Goal: Task Accomplishment & Management: Use online tool/utility

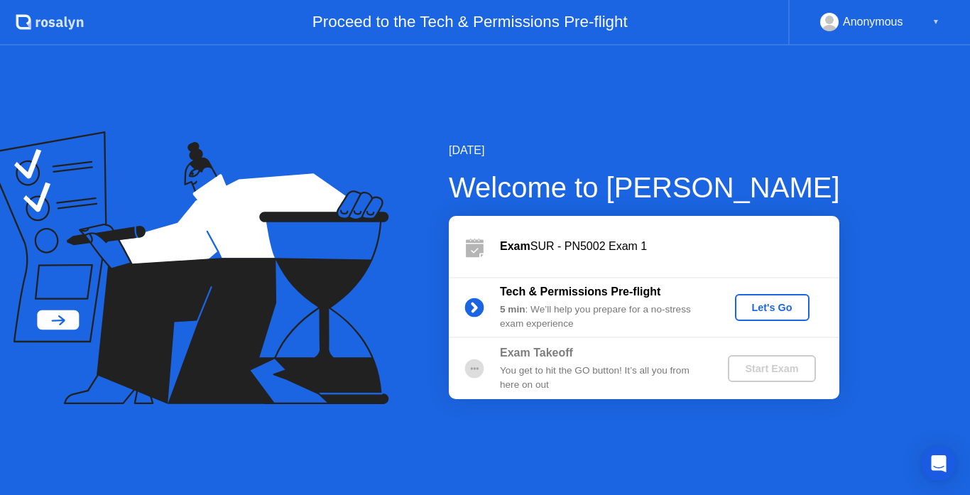
click at [754, 302] on div "Let's Go" at bounding box center [771, 307] width 63 height 11
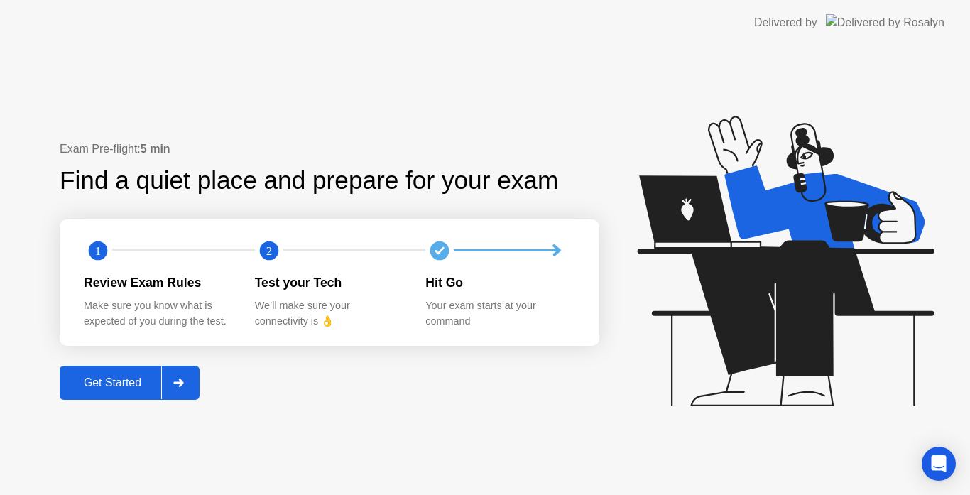
click at [128, 376] on div "Get Started" at bounding box center [112, 382] width 97 height 13
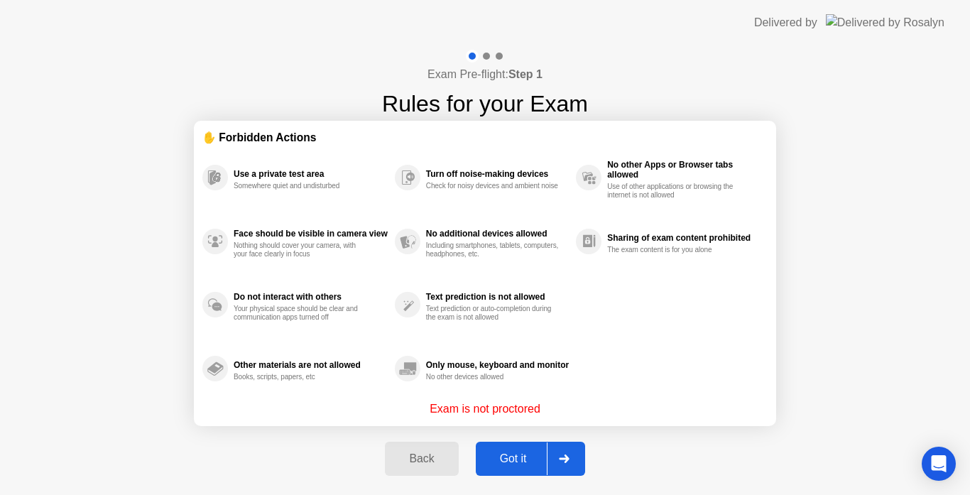
click at [506, 458] on div "Got it" at bounding box center [513, 458] width 67 height 13
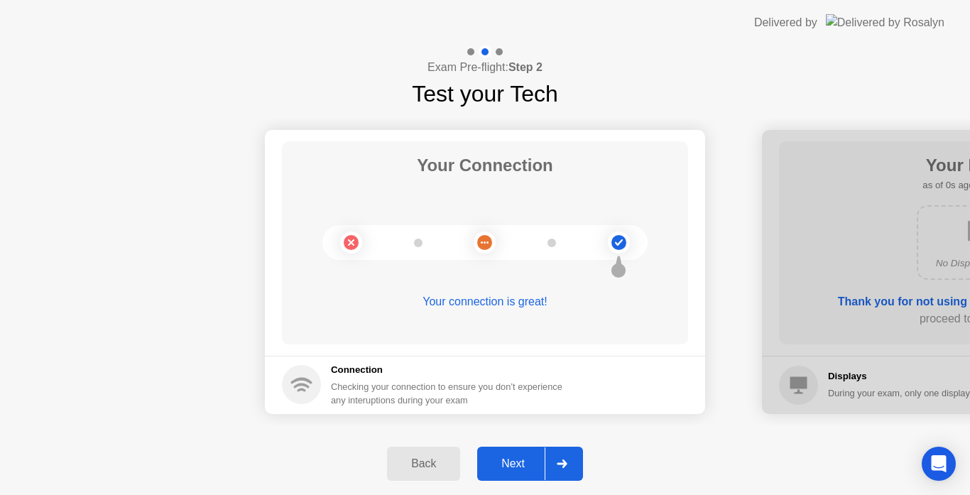
click at [545, 461] on div at bounding box center [561, 463] width 34 height 33
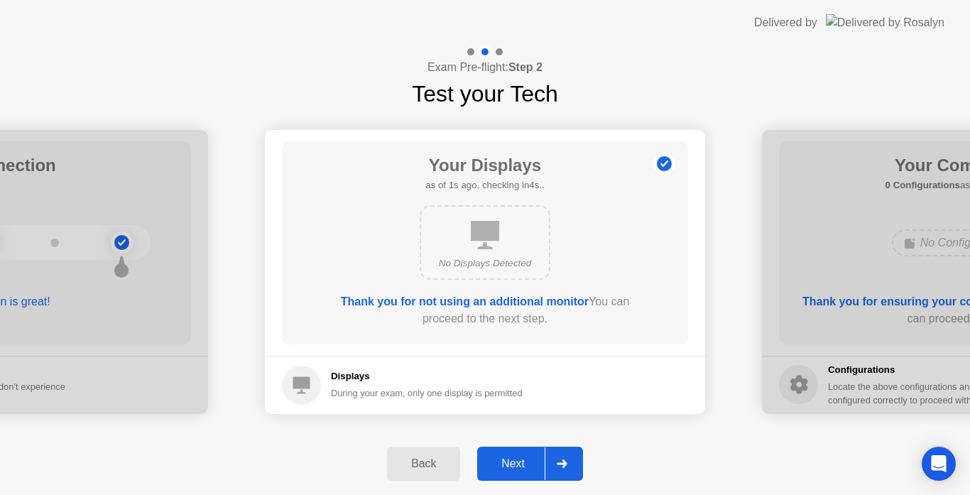
click at [558, 464] on icon at bounding box center [561, 463] width 10 height 9
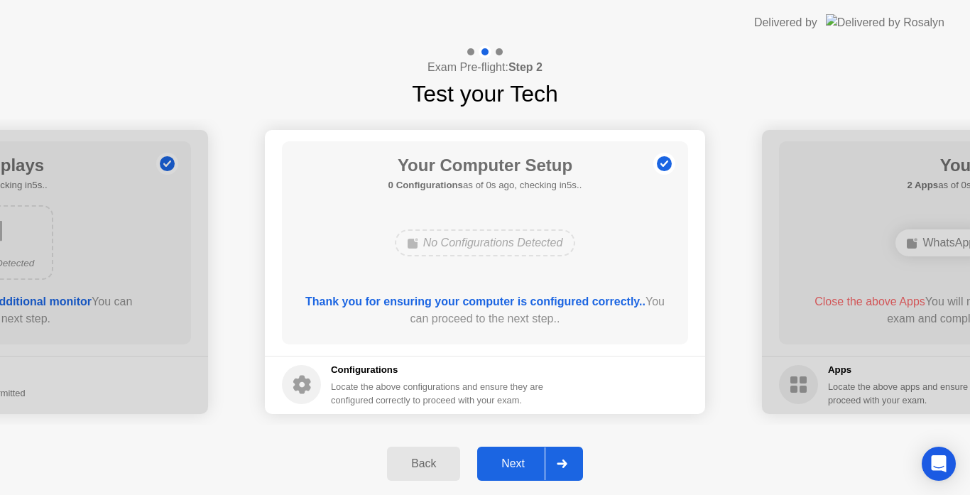
click at [522, 465] on div "Next" at bounding box center [512, 463] width 63 height 13
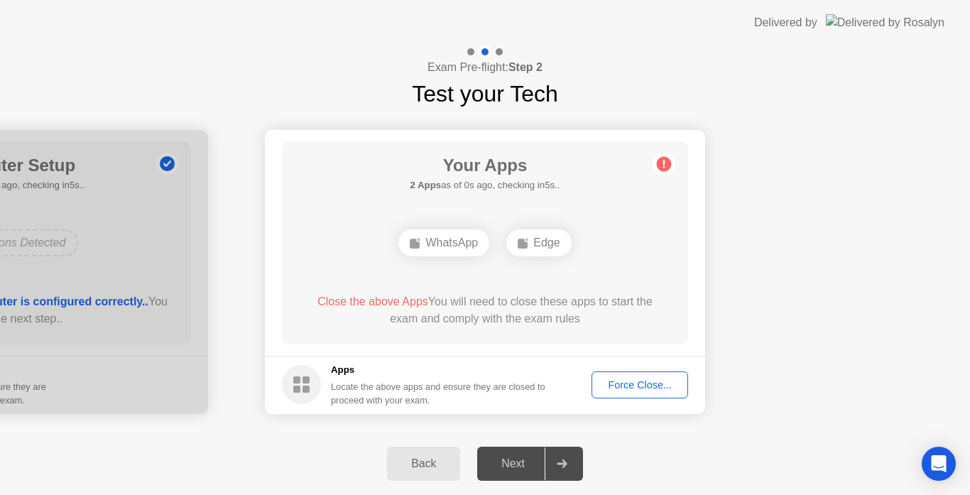
click at [522, 465] on div "Next" at bounding box center [512, 463] width 63 height 13
click at [636, 393] on button "Force Close..." at bounding box center [639, 384] width 97 height 27
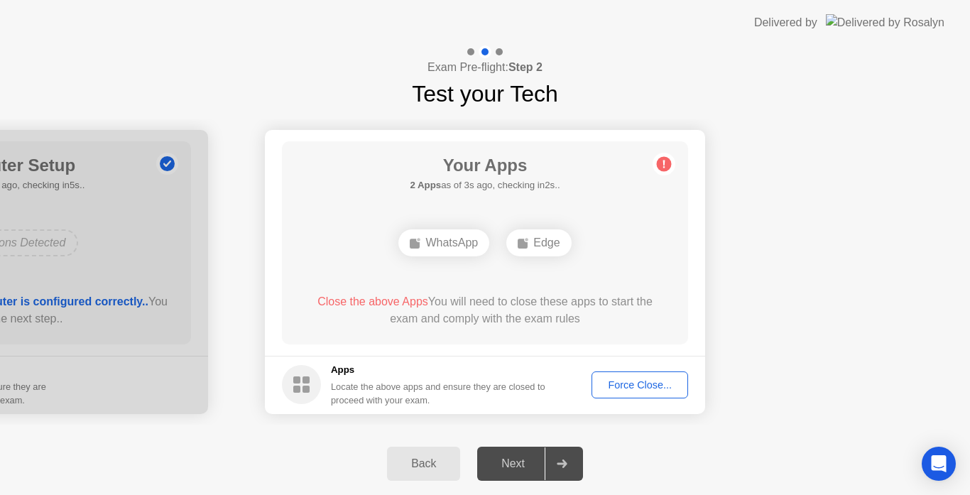
click at [541, 469] on div "Next" at bounding box center [512, 463] width 63 height 13
click at [647, 384] on div "Force Close..." at bounding box center [639, 384] width 87 height 11
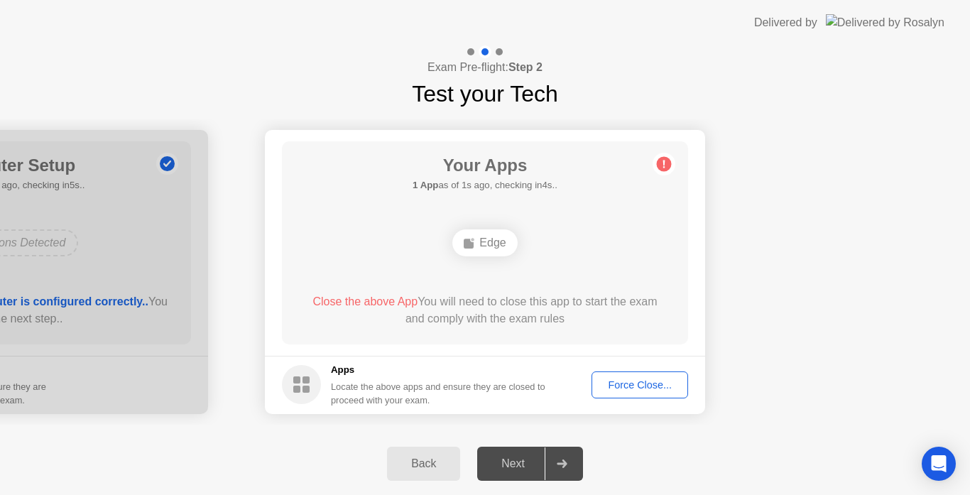
click at [624, 381] on div "Force Close..." at bounding box center [639, 384] width 87 height 11
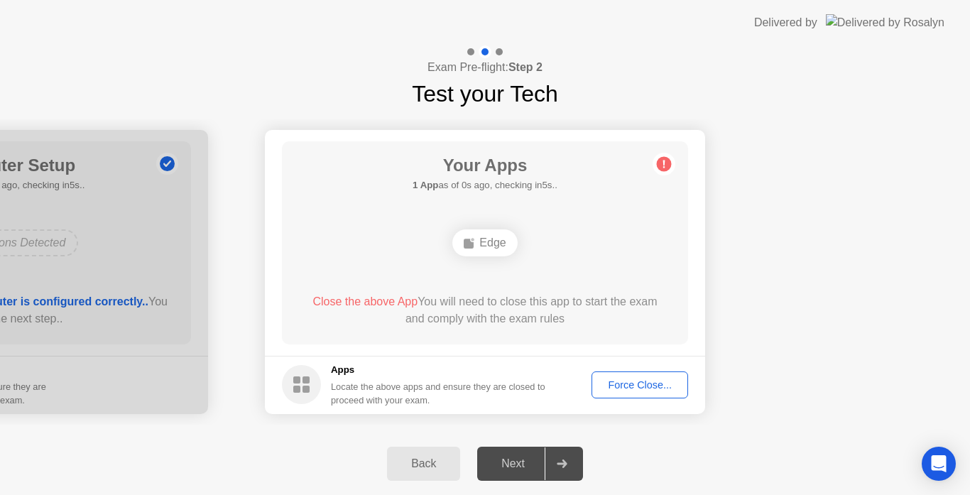
click at [564, 464] on icon at bounding box center [561, 463] width 10 height 9
click at [640, 388] on div "Force Close..." at bounding box center [639, 384] width 87 height 11
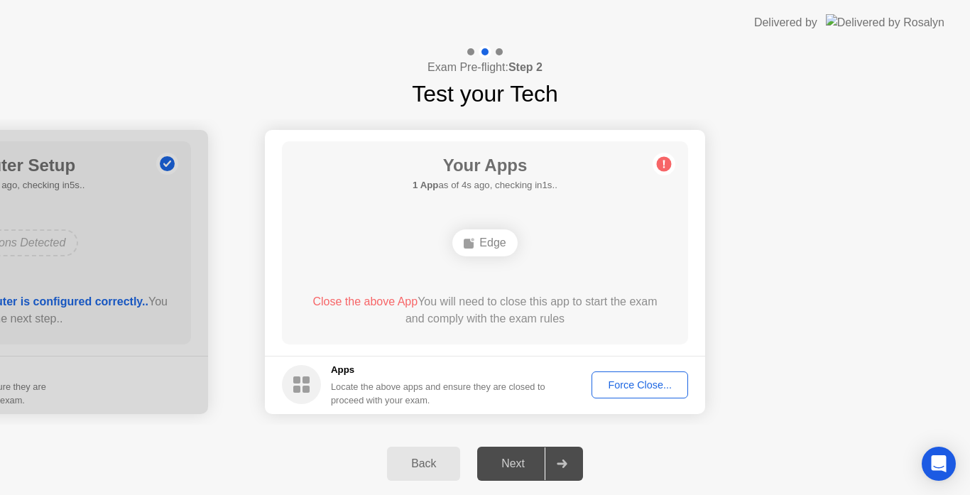
click at [624, 382] on div "Force Close..." at bounding box center [639, 384] width 87 height 11
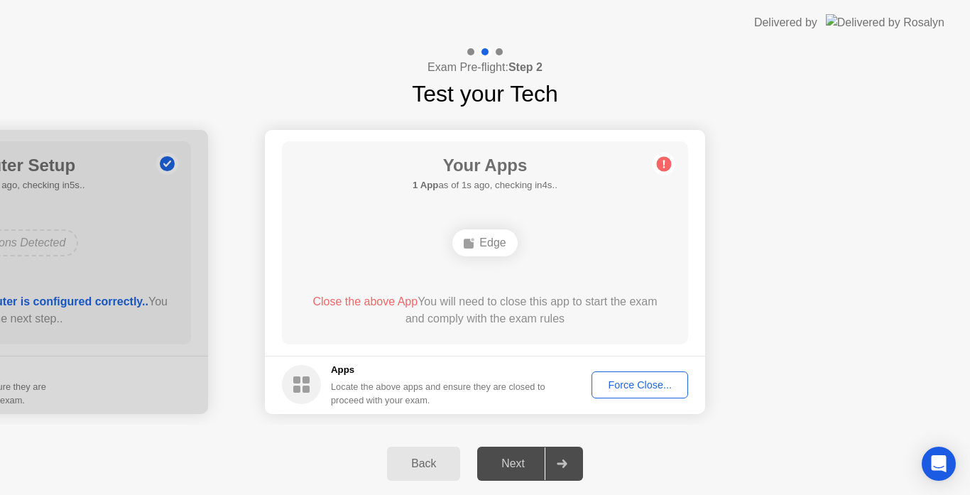
click at [369, 302] on span "Close the above App" at bounding box center [364, 301] width 105 height 12
click at [358, 305] on span "Close the above App" at bounding box center [364, 301] width 105 height 12
click at [609, 385] on div "Force Close..." at bounding box center [639, 384] width 87 height 11
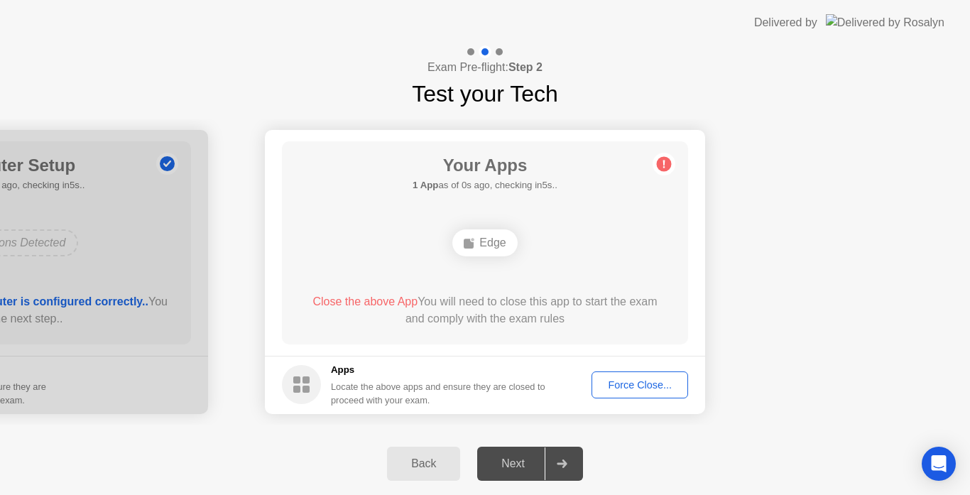
click at [622, 396] on button "Force Close..." at bounding box center [639, 384] width 97 height 27
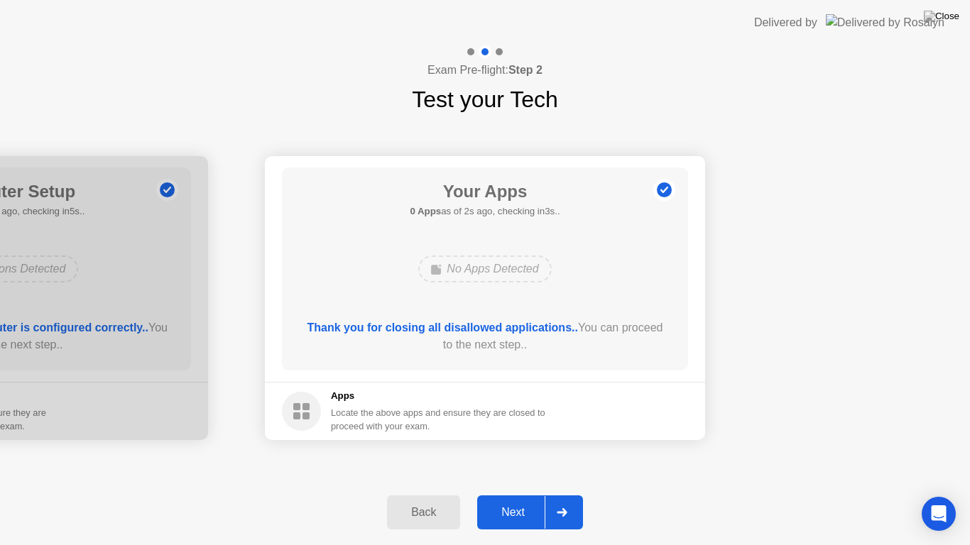
click at [504, 494] on div "Next" at bounding box center [512, 512] width 63 height 13
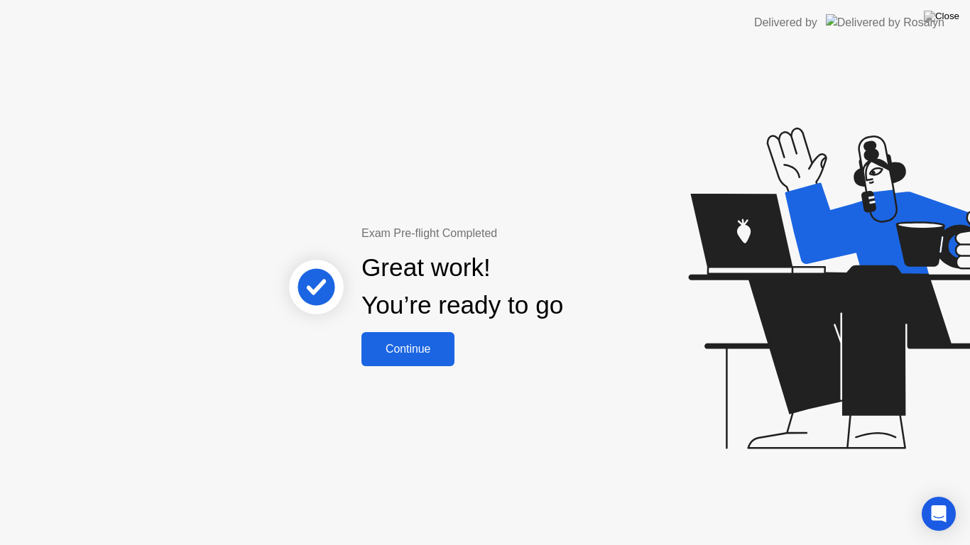
click at [412, 364] on button "Continue" at bounding box center [407, 349] width 93 height 34
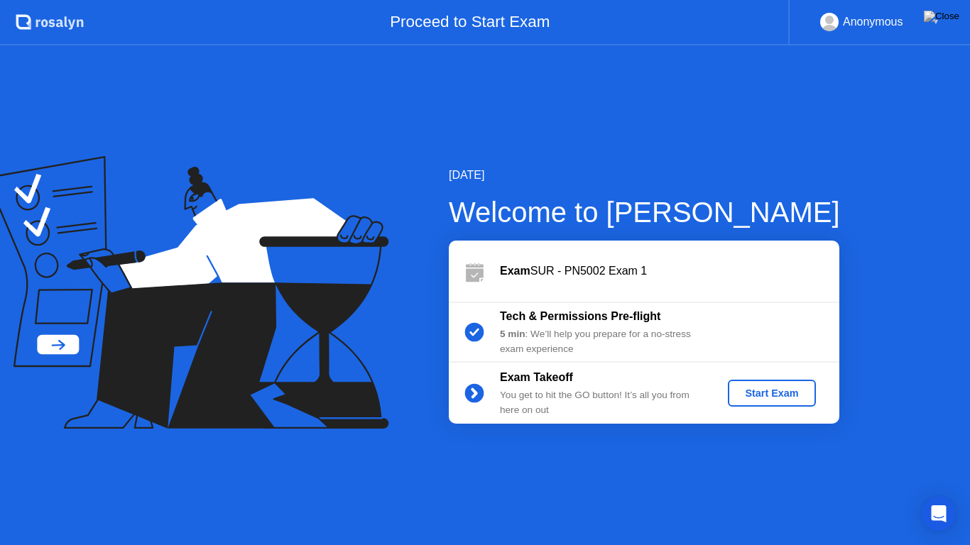
click at [775, 390] on div "Start Exam" at bounding box center [771, 393] width 76 height 11
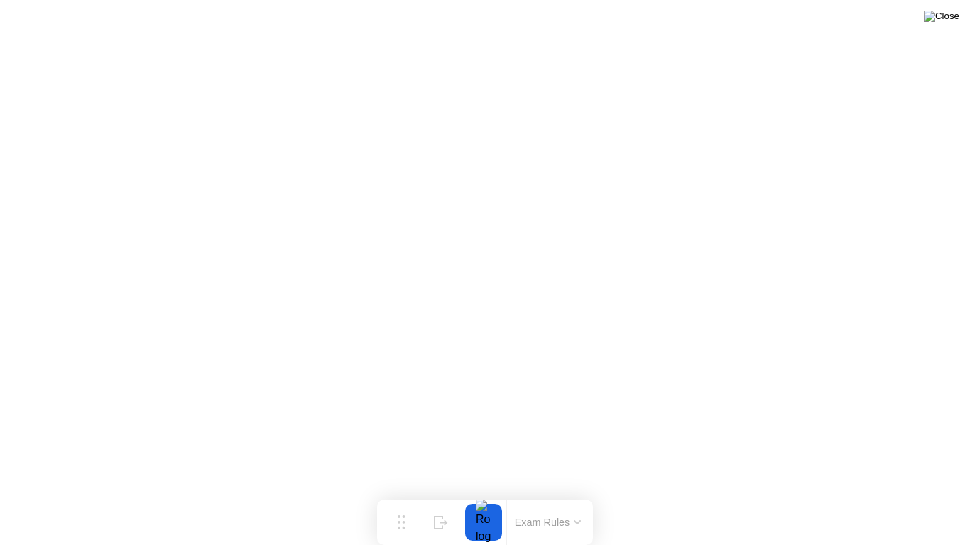
click at [943, 22] on img at bounding box center [940, 16] width 35 height 11
